Goal: Information Seeking & Learning: Learn about a topic

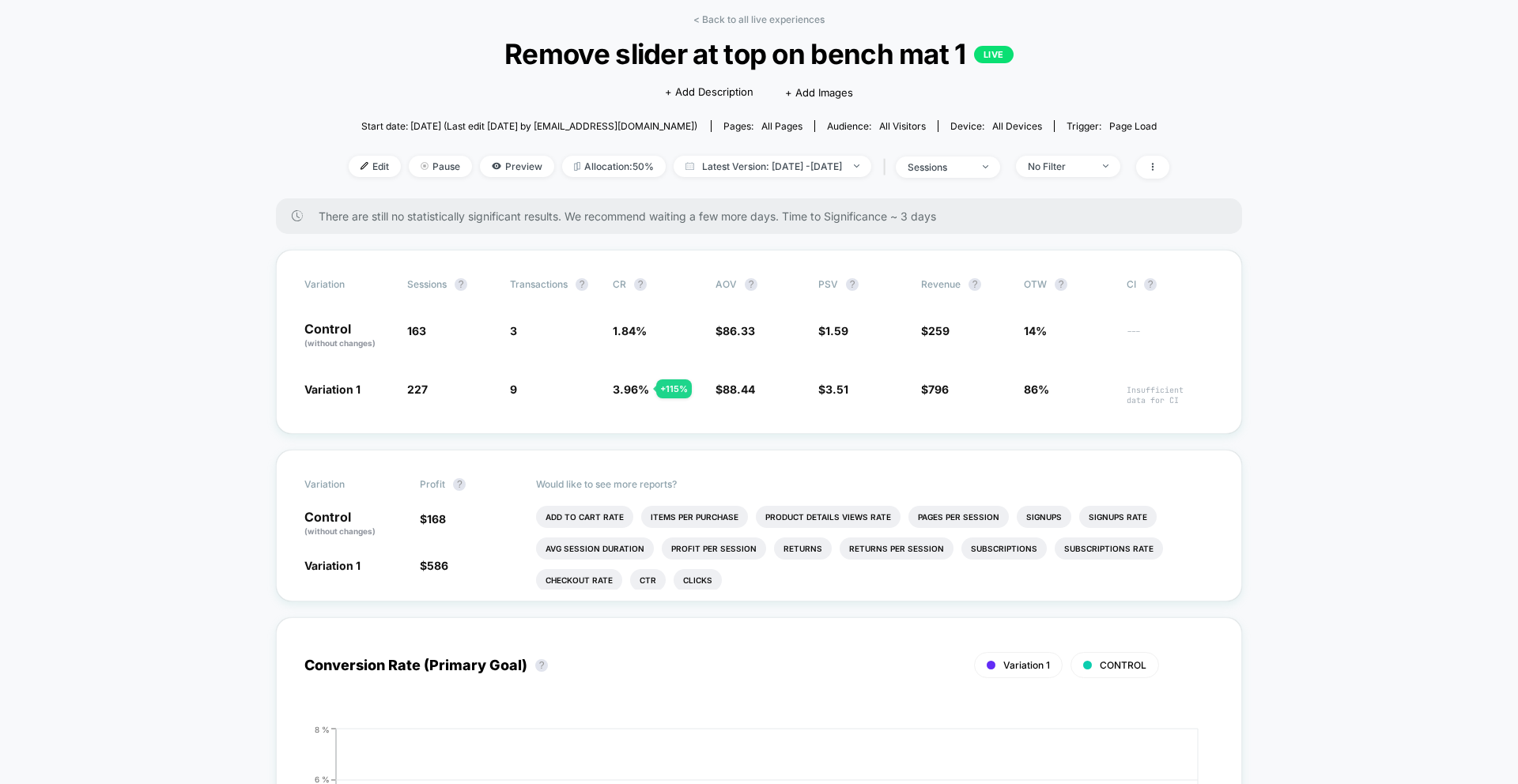
scroll to position [128, 0]
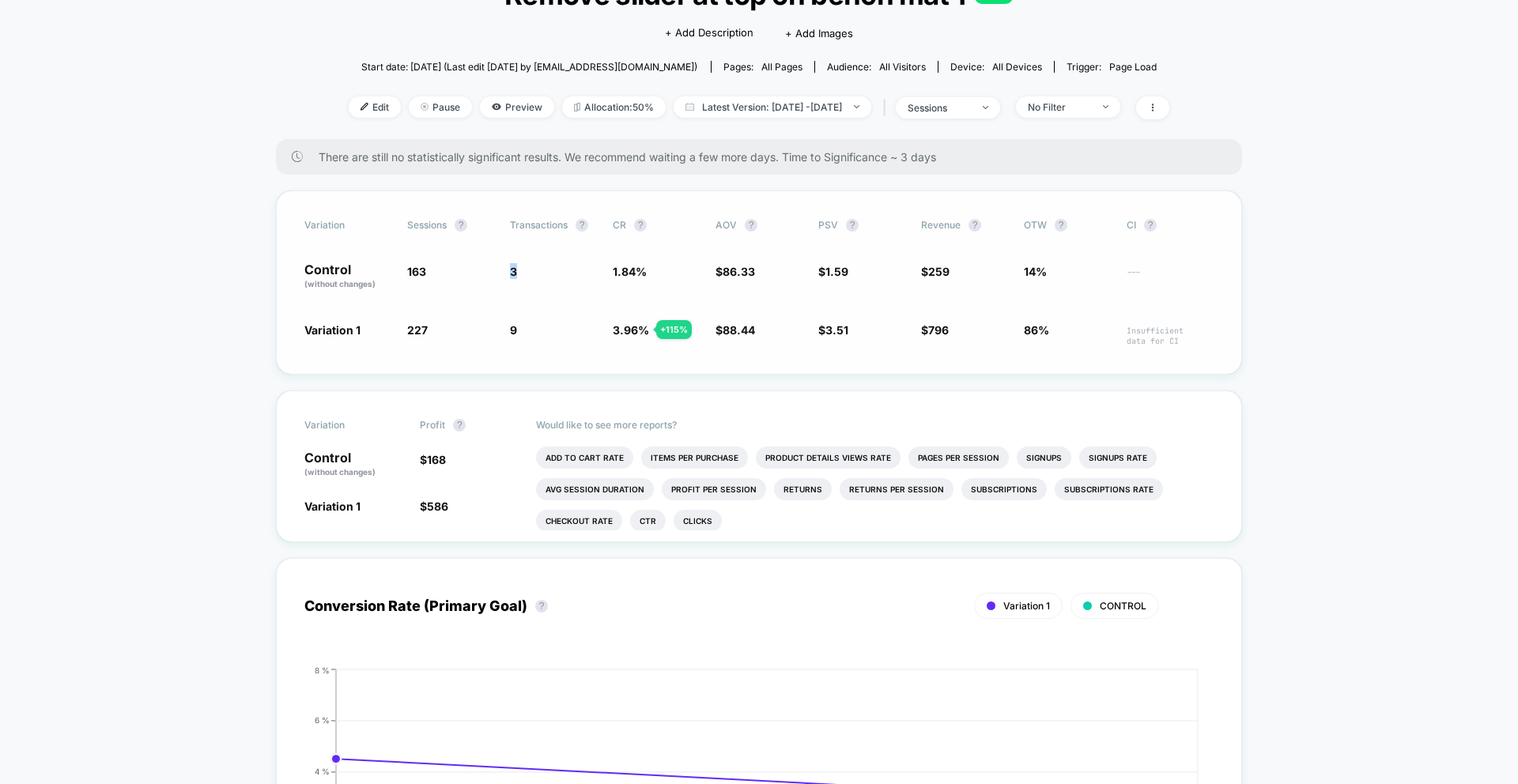
drag, startPoint x: 516, startPoint y: 267, endPoint x: 529, endPoint y: 265, distance: 13.2
click at [529, 265] on span "3" at bounding box center [552, 276] width 87 height 27
drag, startPoint x: 497, startPoint y: 270, endPoint x: 529, endPoint y: 268, distance: 32.1
click at [529, 268] on div "Control (without changes) 163 3 1.84 % $ 86.33 $ 1.59 $ 259 14% ---" at bounding box center [758, 276] width 909 height 27
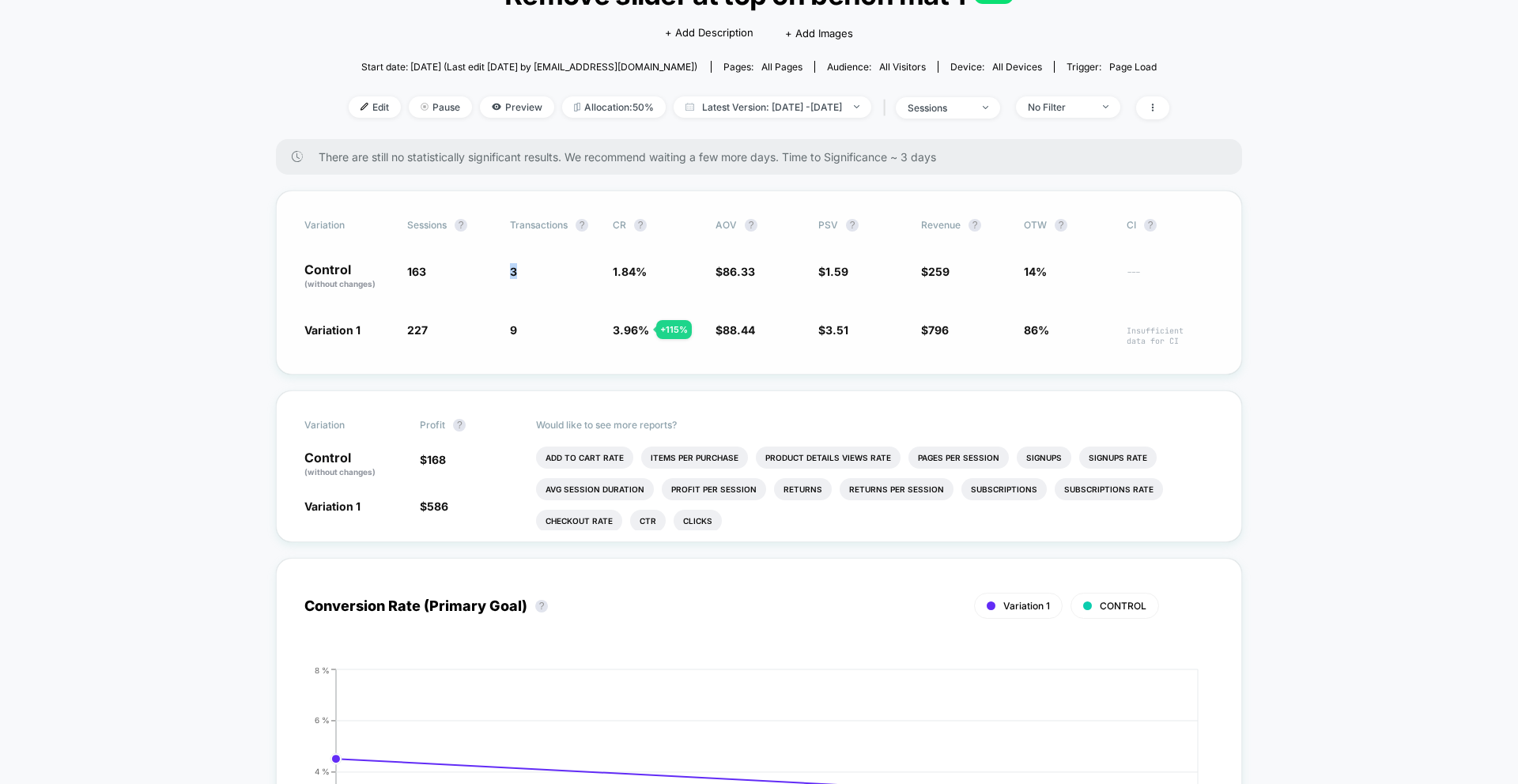
click at [529, 268] on span "3" at bounding box center [552, 276] width 87 height 27
drag, startPoint x: 504, startPoint y: 335, endPoint x: 533, endPoint y: 334, distance: 29.0
click at [533, 334] on div "Variation 1 227 + 39.3 % 9 + 115 % 3.96 % + 115 % $ 88.44 + 2.4 % $ 3.51 + 121 …" at bounding box center [758, 333] width 909 height 24
click at [534, 334] on span "9 + 115 %" at bounding box center [552, 333] width 87 height 24
drag, startPoint x: 392, startPoint y: 333, endPoint x: 436, endPoint y: 330, distance: 44.1
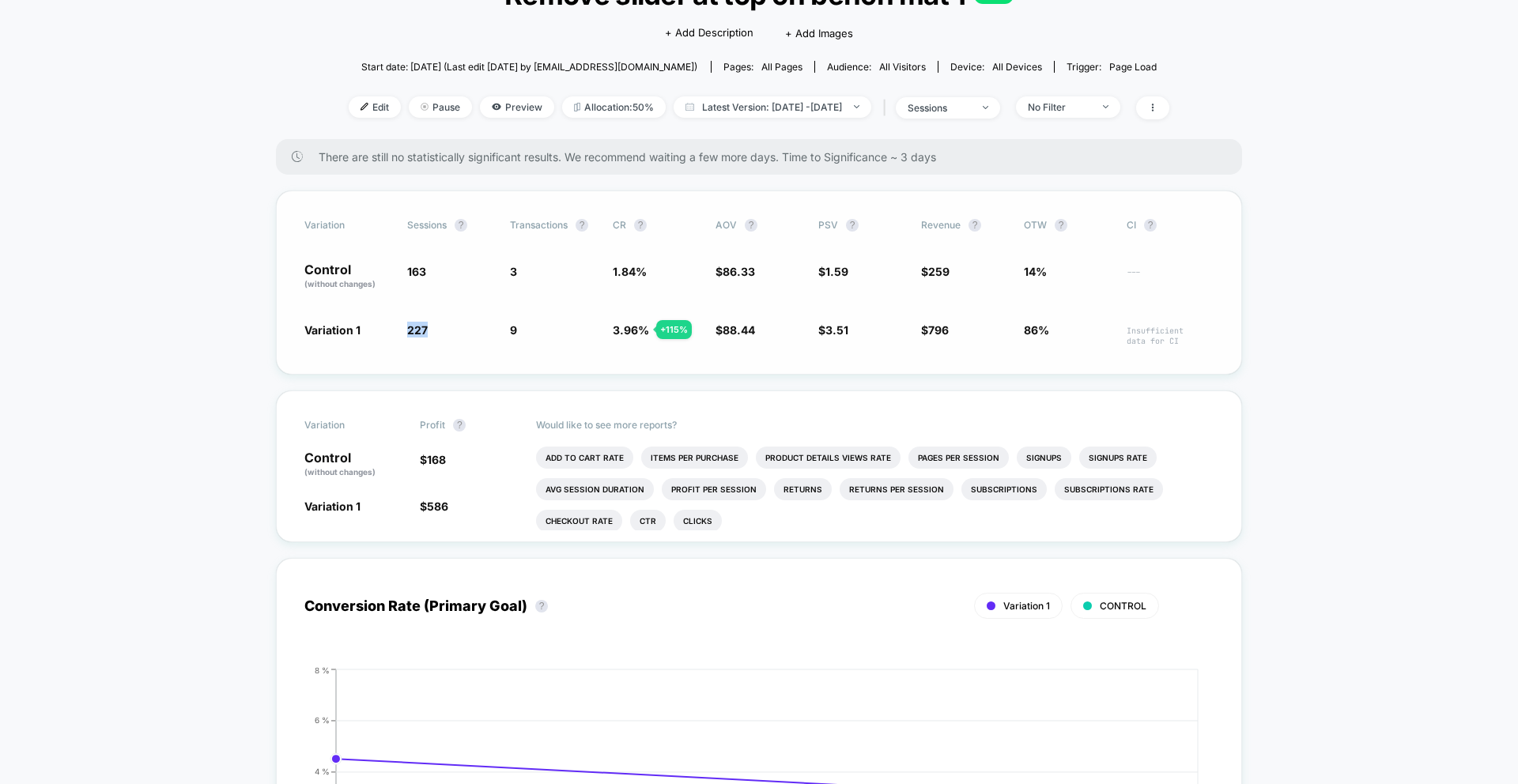
click at [436, 330] on div "Variation 1 227 + 39.3 % 9 + 115 % 3.96 % + 115 % $ 88.44 + 2.4 % $ 3.51 + 121 …" at bounding box center [758, 333] width 909 height 24
click at [436, 330] on span "227 + 39.3 %" at bounding box center [450, 333] width 87 height 24
drag, startPoint x: 421, startPoint y: 333, endPoint x: 453, endPoint y: 333, distance: 32.0
click at [453, 333] on div "Variation 1 227 + 39.3 % 9 + 115 % 3.96 % + 115 % $ 88.44 + 2.4 % $ 3.51 + 121 …" at bounding box center [758, 333] width 909 height 24
click at [453, 333] on span "227 + 39.3 %" at bounding box center [450, 333] width 87 height 24
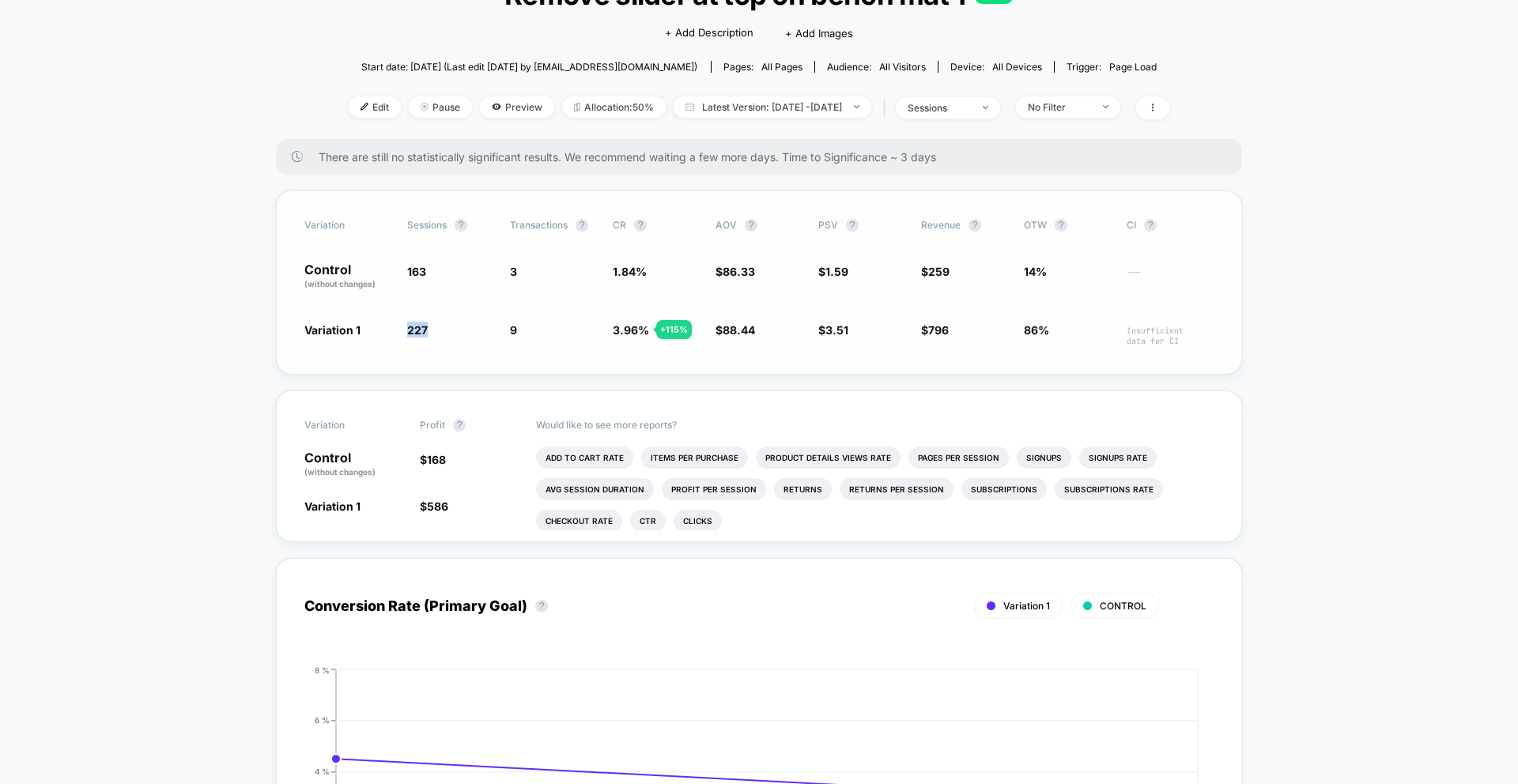
drag, startPoint x: 400, startPoint y: 332, endPoint x: 436, endPoint y: 330, distance: 36.1
click at [436, 330] on div "Variation 1 227 + 39.3 % 9 + 115 % 3.96 % + 115 % $ 88.44 + 2.4 % $ 3.51 + 121 …" at bounding box center [758, 333] width 909 height 24
click at [436, 330] on span "227 + 39.3 %" at bounding box center [450, 333] width 87 height 24
drag, startPoint x: 403, startPoint y: 331, endPoint x: 456, endPoint y: 335, distance: 53.2
click at [455, 335] on div "Variation 1 227 + 39.3 % 9 + 115 % 3.96 % + 115 % $ 88.44 + 2.4 % $ 3.51 + 121 …" at bounding box center [758, 333] width 909 height 24
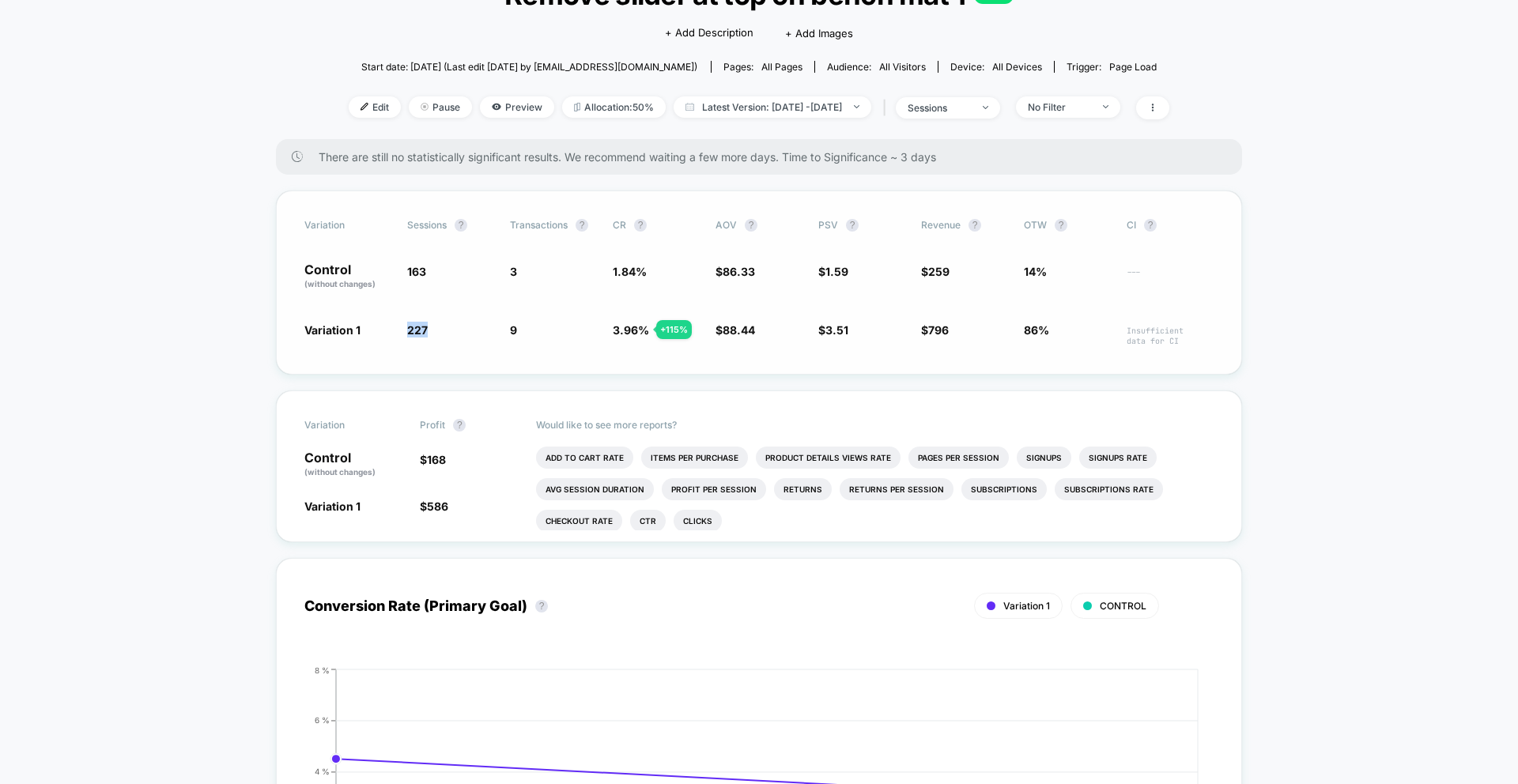
click at [455, 335] on span "227 + 39.3 %" at bounding box center [450, 333] width 87 height 24
drag, startPoint x: 612, startPoint y: 314, endPoint x: 976, endPoint y: 279, distance: 365.7
click at [899, 287] on div "Control (without changes) 163 3 1.84 % $ 86.33 $ 1.59 $ 259 14% ---" at bounding box center [758, 276] width 909 height 27
click at [1134, 301] on div "Variation Sessions ? Transactions ? CR ? AOV ? PSV ? Revenue ? OTW ? CI ? Contr…" at bounding box center [759, 282] width 966 height 184
drag, startPoint x: 1120, startPoint y: 331, endPoint x: 1228, endPoint y: 344, distance: 108.8
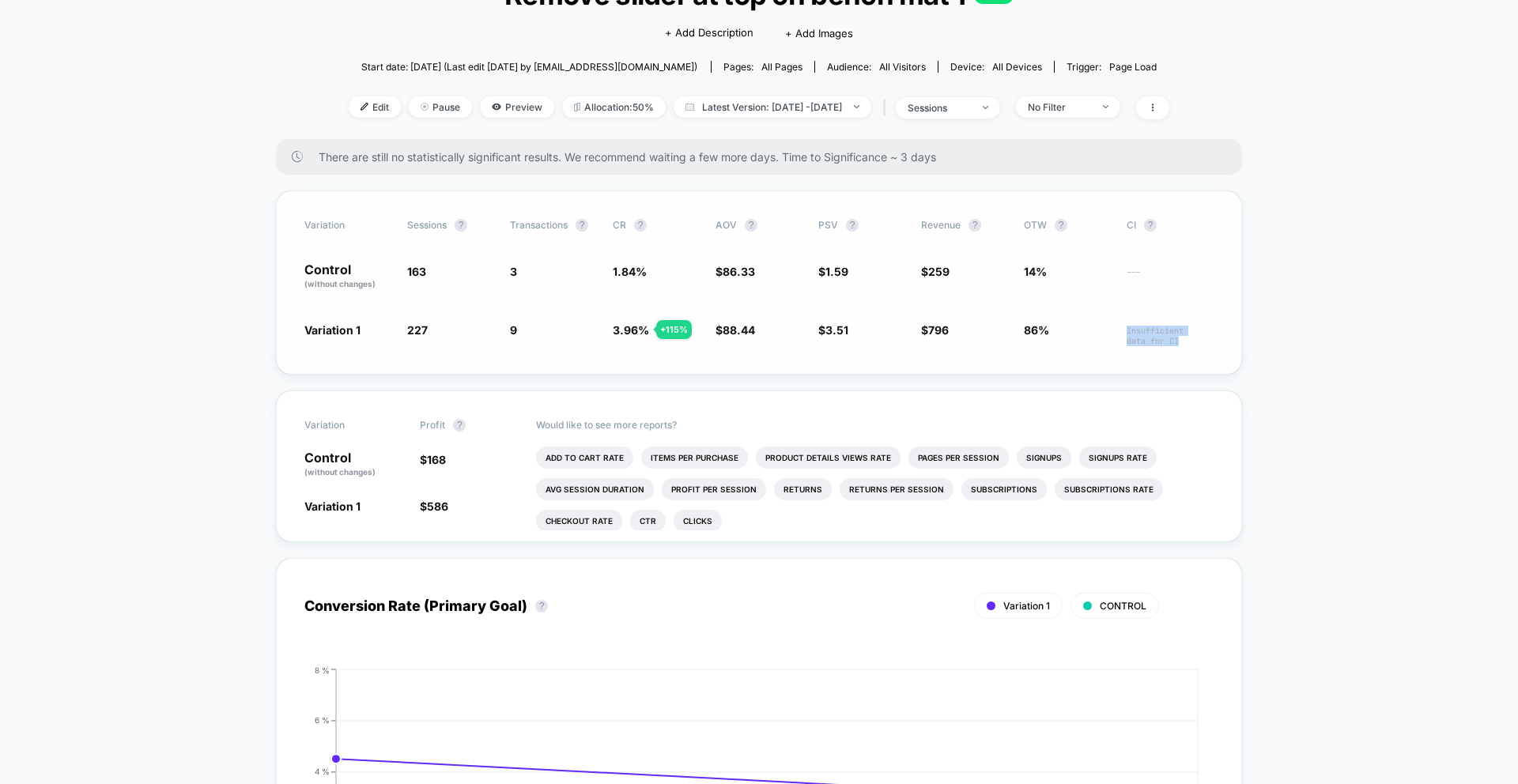
click at [1229, 345] on div "Variation Sessions ? Transactions ? CR ? AOV ? PSV ? Revenue ? OTW ? CI ? Contr…" at bounding box center [759, 282] width 966 height 184
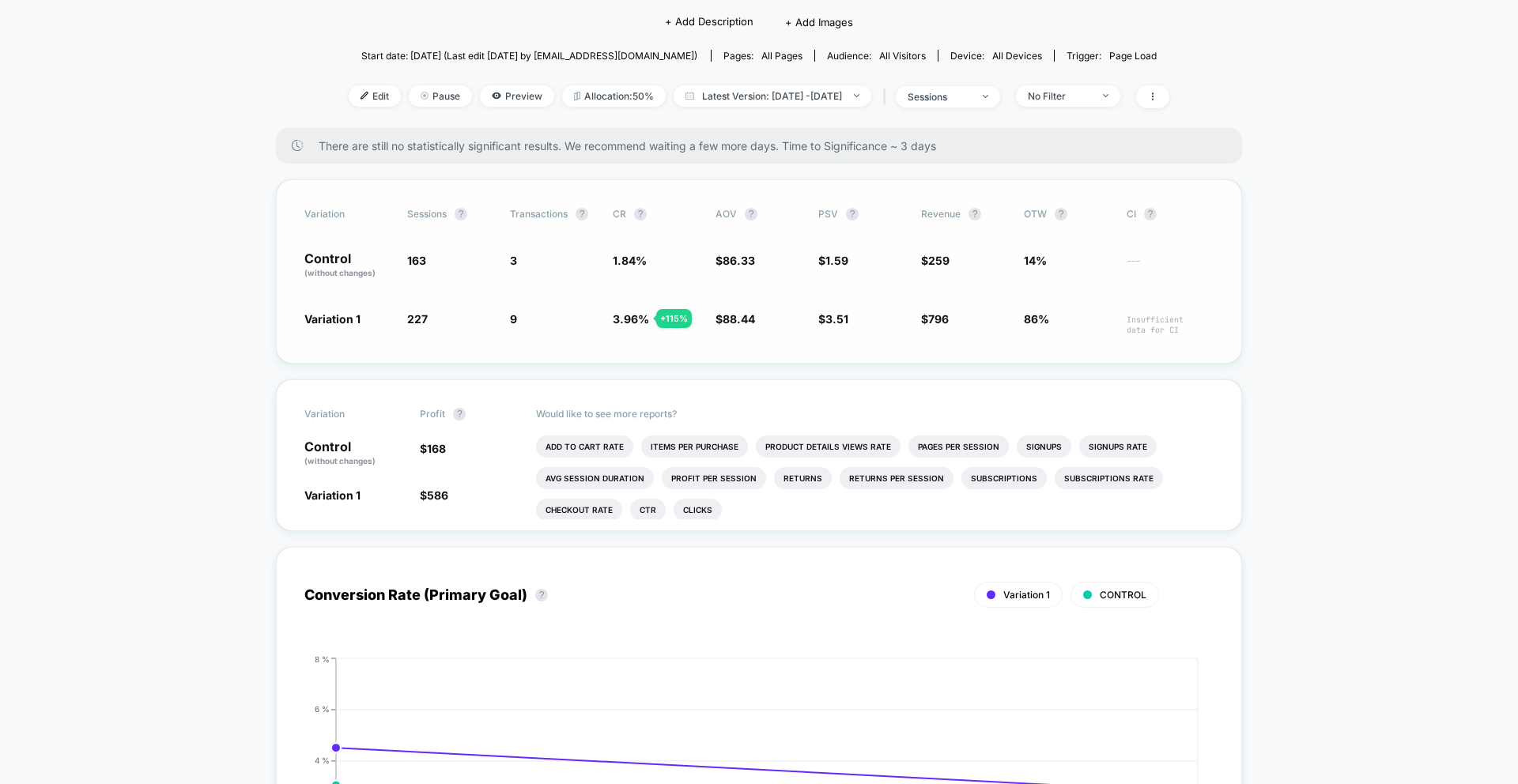
scroll to position [150, 0]
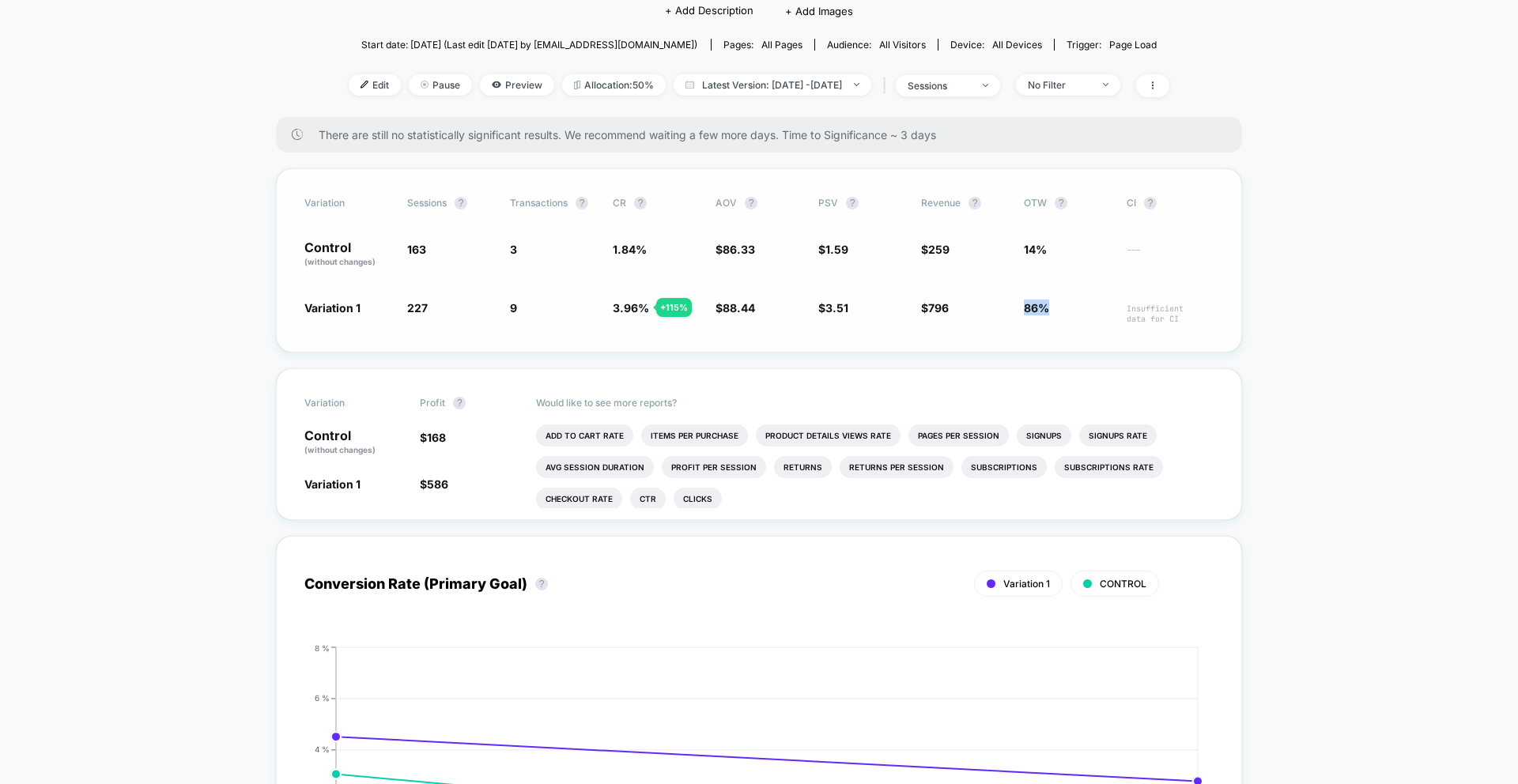
click at [1055, 310] on span "86%" at bounding box center [1067, 311] width 87 height 24
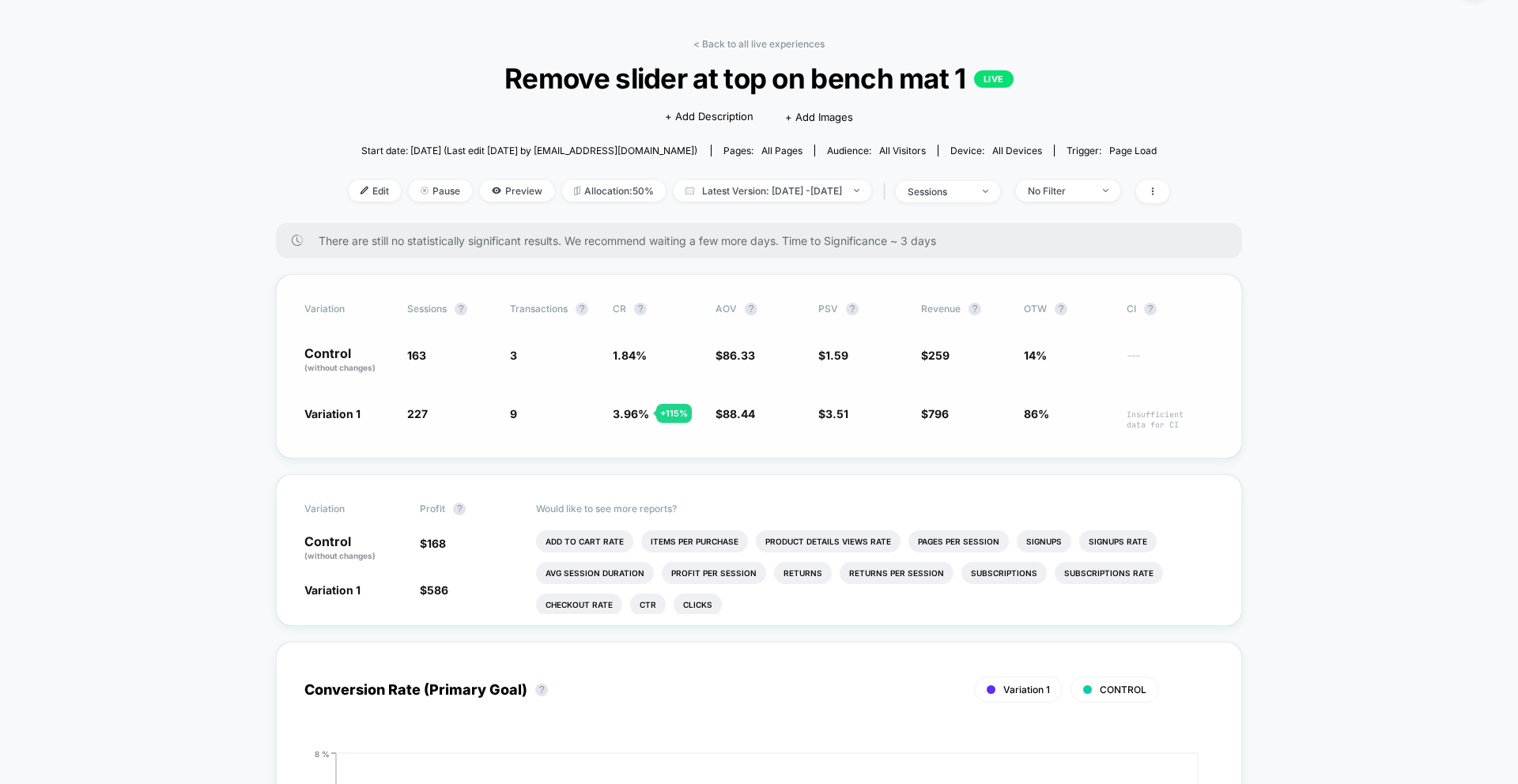
scroll to position [0, 0]
